Goal: Task Accomplishment & Management: Complete application form

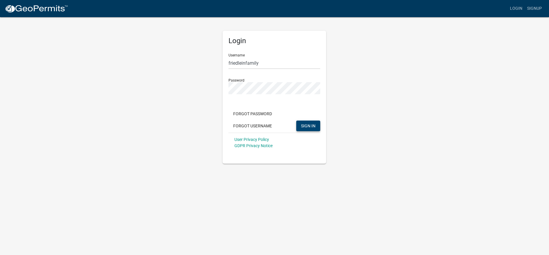
click at [314, 126] on span "SIGN IN" at bounding box center [308, 125] width 14 height 5
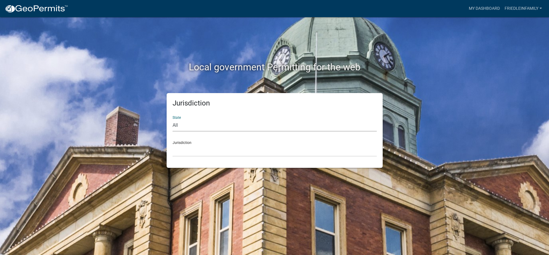
select select "[US_STATE]"
click option "[US_STATE]" at bounding box center [0, 0] width 0 height 0
click at [172, 145] on select "[GEOGRAPHIC_DATA], [US_STATE] [GEOGRAPHIC_DATA], [US_STATE] [GEOGRAPHIC_DATA], …" at bounding box center [274, 151] width 204 height 12
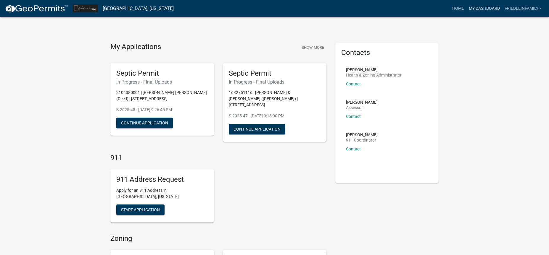
click at [489, 7] on link "My Dashboard" at bounding box center [484, 8] width 36 height 11
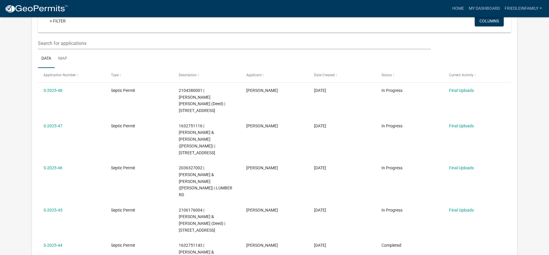
scroll to position [66, 0]
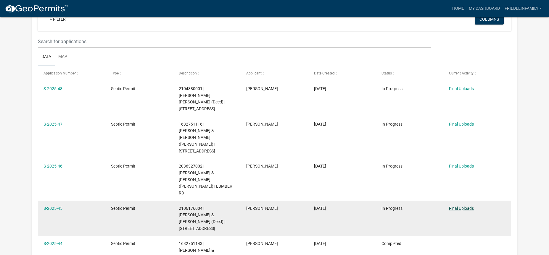
click at [461, 206] on link "Final Uploads" at bounding box center [461, 208] width 25 height 5
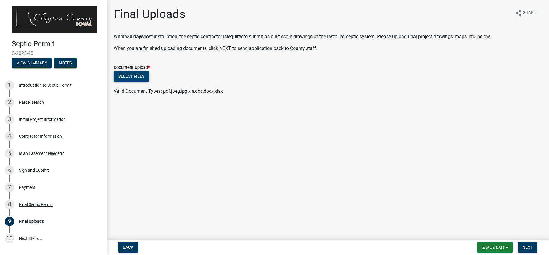
click at [138, 74] on button "Select files" at bounding box center [131, 76] width 35 height 11
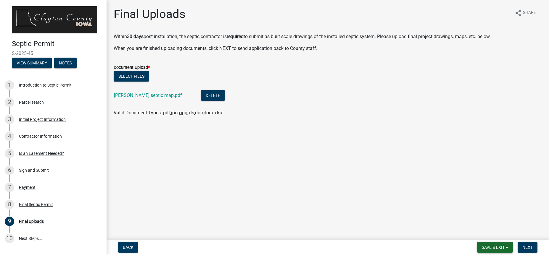
click at [503, 247] on span "Save & Exit" at bounding box center [493, 247] width 23 height 5
click at [478, 219] on button "Save" at bounding box center [488, 218] width 47 height 14
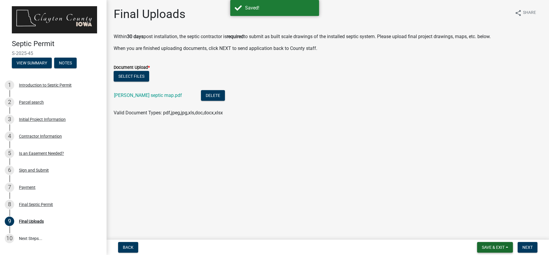
click at [495, 246] on span "Save & Exit" at bounding box center [493, 247] width 23 height 5
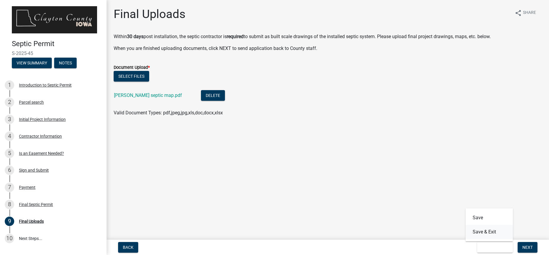
click at [489, 230] on button "Save & Exit" at bounding box center [488, 232] width 47 height 14
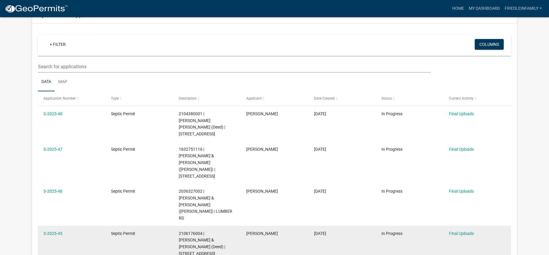
scroll to position [53, 0]
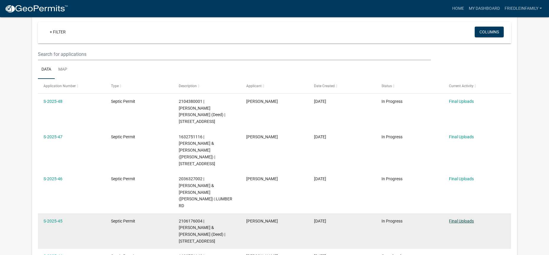
click at [458, 219] on link "Final Uploads" at bounding box center [461, 221] width 25 height 5
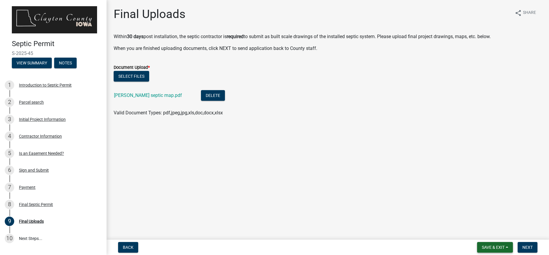
click at [506, 247] on button "Save & Exit" at bounding box center [495, 247] width 36 height 11
click at [486, 229] on button "Save & Exit" at bounding box center [488, 232] width 47 height 14
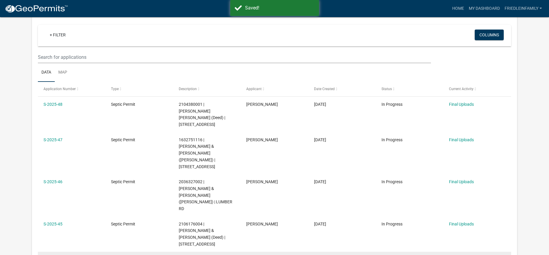
scroll to position [51, 0]
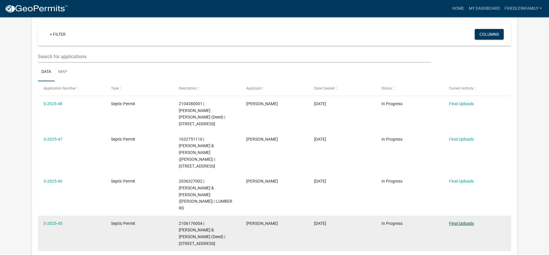
click at [457, 221] on link "Final Uploads" at bounding box center [461, 223] width 25 height 5
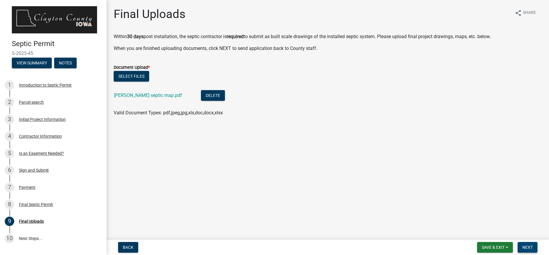
click at [529, 245] on span "Next" at bounding box center [527, 247] width 10 height 5
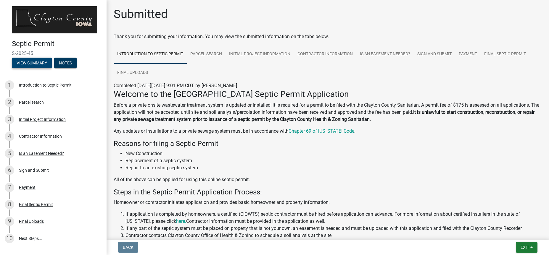
click at [44, 62] on button "View Summary" at bounding box center [32, 63] width 40 height 11
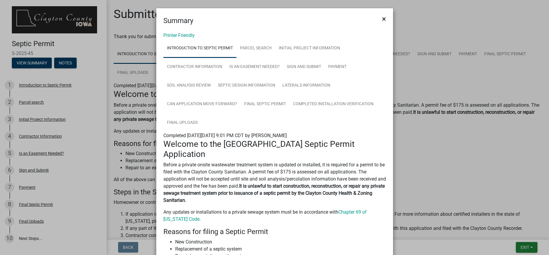
click at [385, 19] on span "×" at bounding box center [384, 19] width 4 height 8
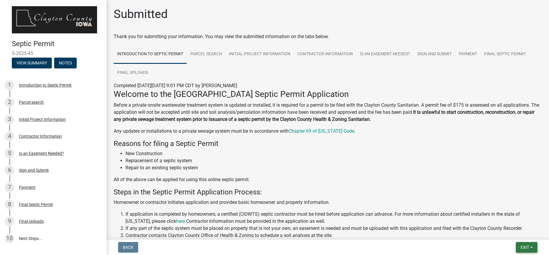
click at [522, 247] on span "Exit" at bounding box center [524, 247] width 9 height 5
click at [506, 232] on button "Save & Exit" at bounding box center [513, 232] width 47 height 14
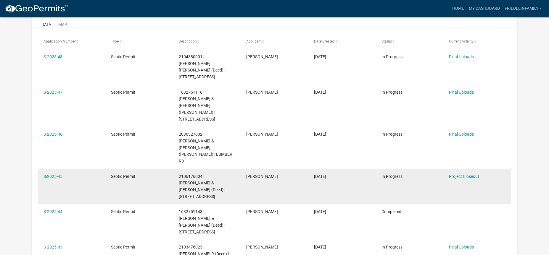
scroll to position [99, 0]
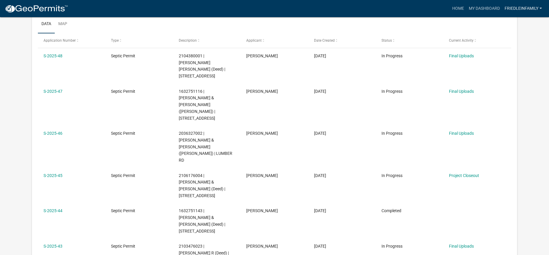
click at [514, 7] on link "friedleinfamily" at bounding box center [523, 8] width 42 height 11
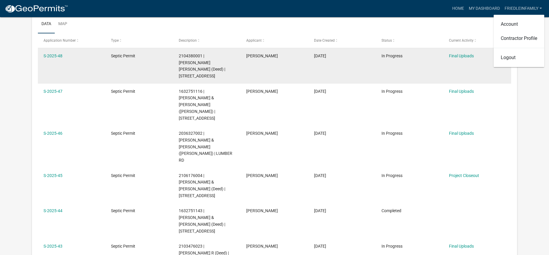
click at [505, 58] on link "Logout" at bounding box center [518, 58] width 51 height 14
